Goal: Find specific page/section: Find specific page/section

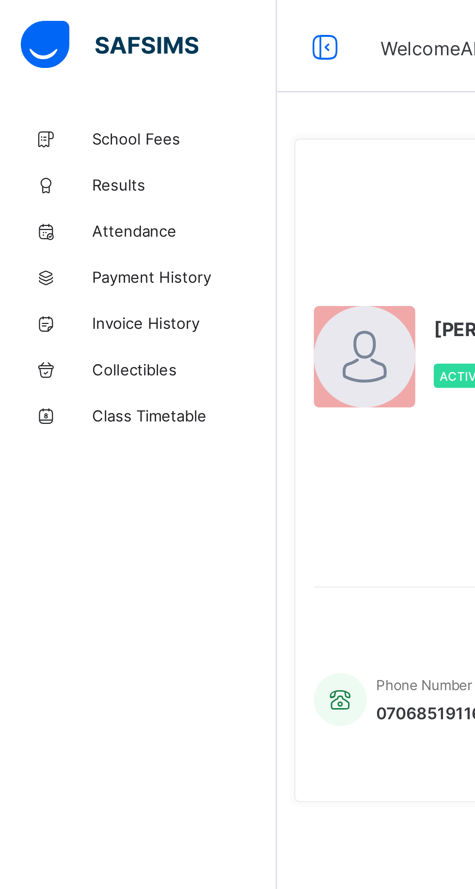
click at [83, 57] on span "School Fees" at bounding box center [78, 58] width 78 height 8
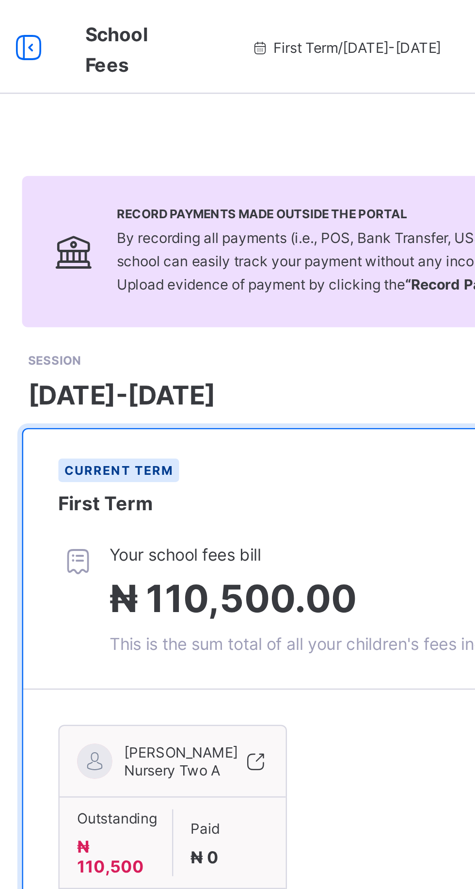
click at [136, 16] on icon at bounding box center [136, 20] width 16 height 14
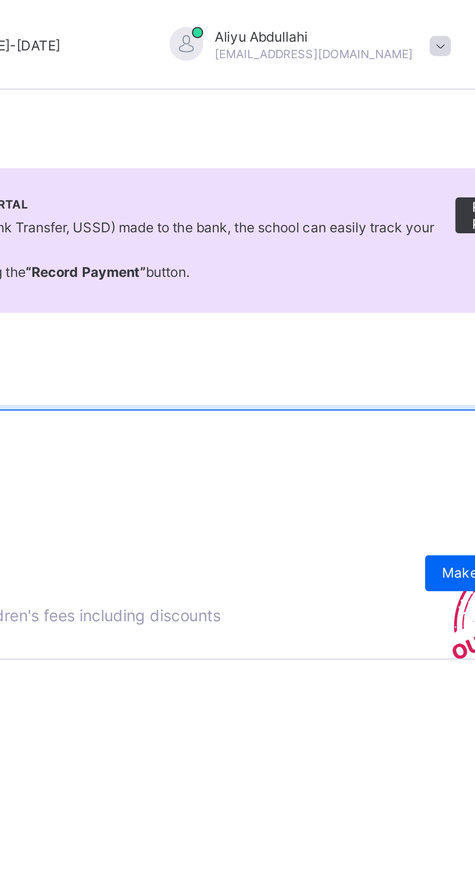
click at [389, 21] on span at bounding box center [393, 20] width 9 height 9
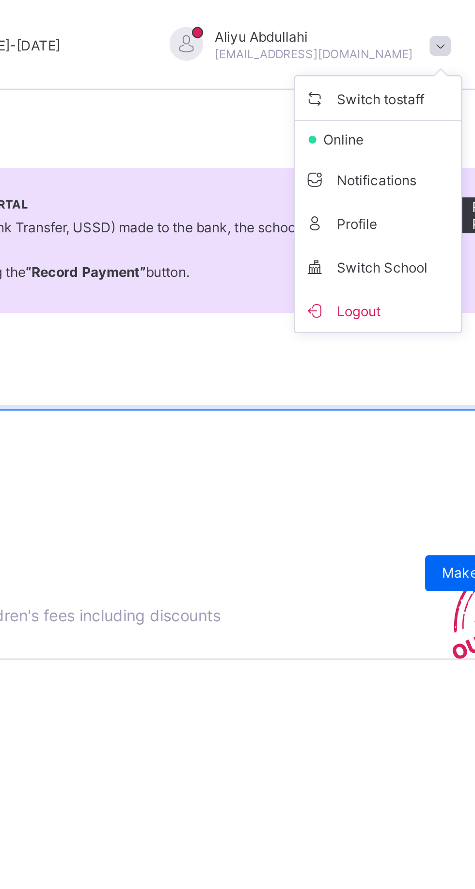
click at [335, 41] on span "Switch to staff" at bounding box center [367, 42] width 64 height 11
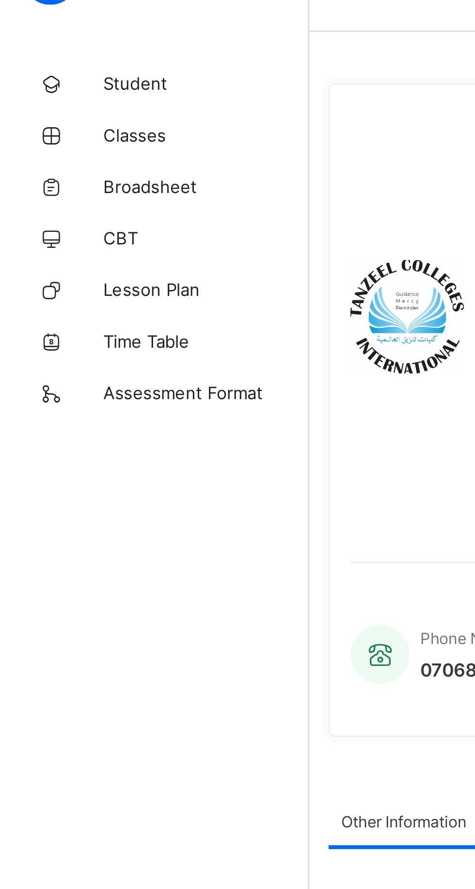
click at [87, 60] on span "Student" at bounding box center [78, 58] width 78 height 8
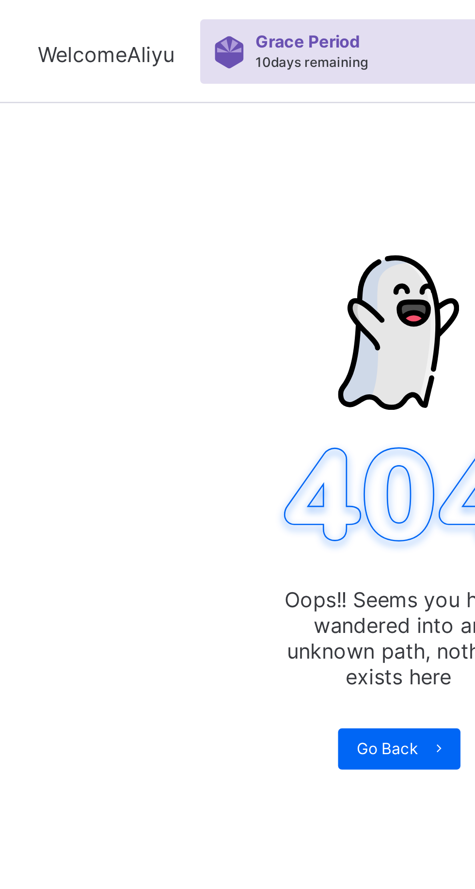
click at [289, 283] on span "Go Back" at bounding box center [291, 281] width 23 height 7
click at [299, 283] on span "Go Back" at bounding box center [291, 281] width 23 height 7
